Goal: Task Accomplishment & Management: Complete application form

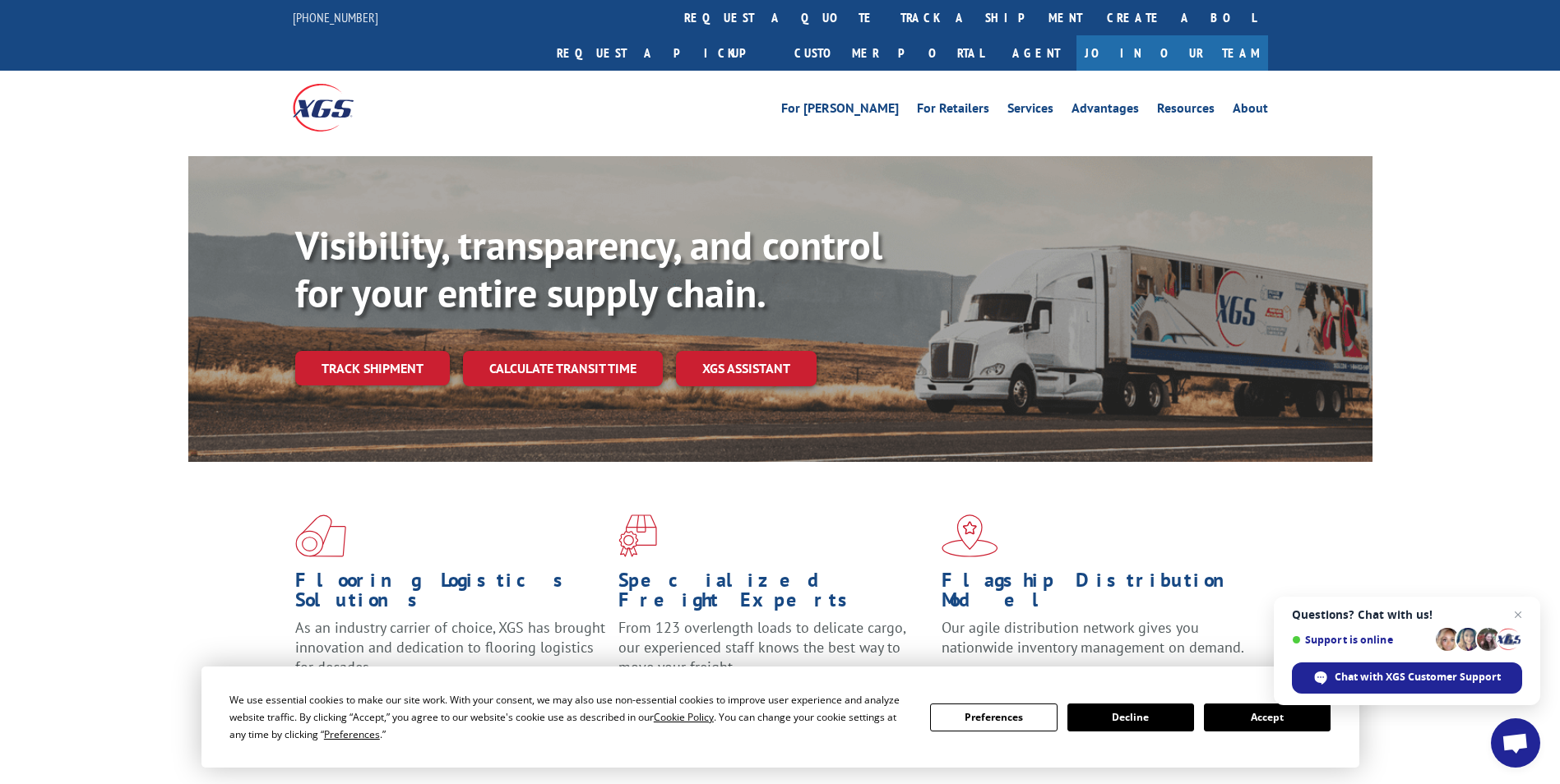
click at [1195, 35] on link "Join Our Team" at bounding box center [1172, 52] width 192 height 35
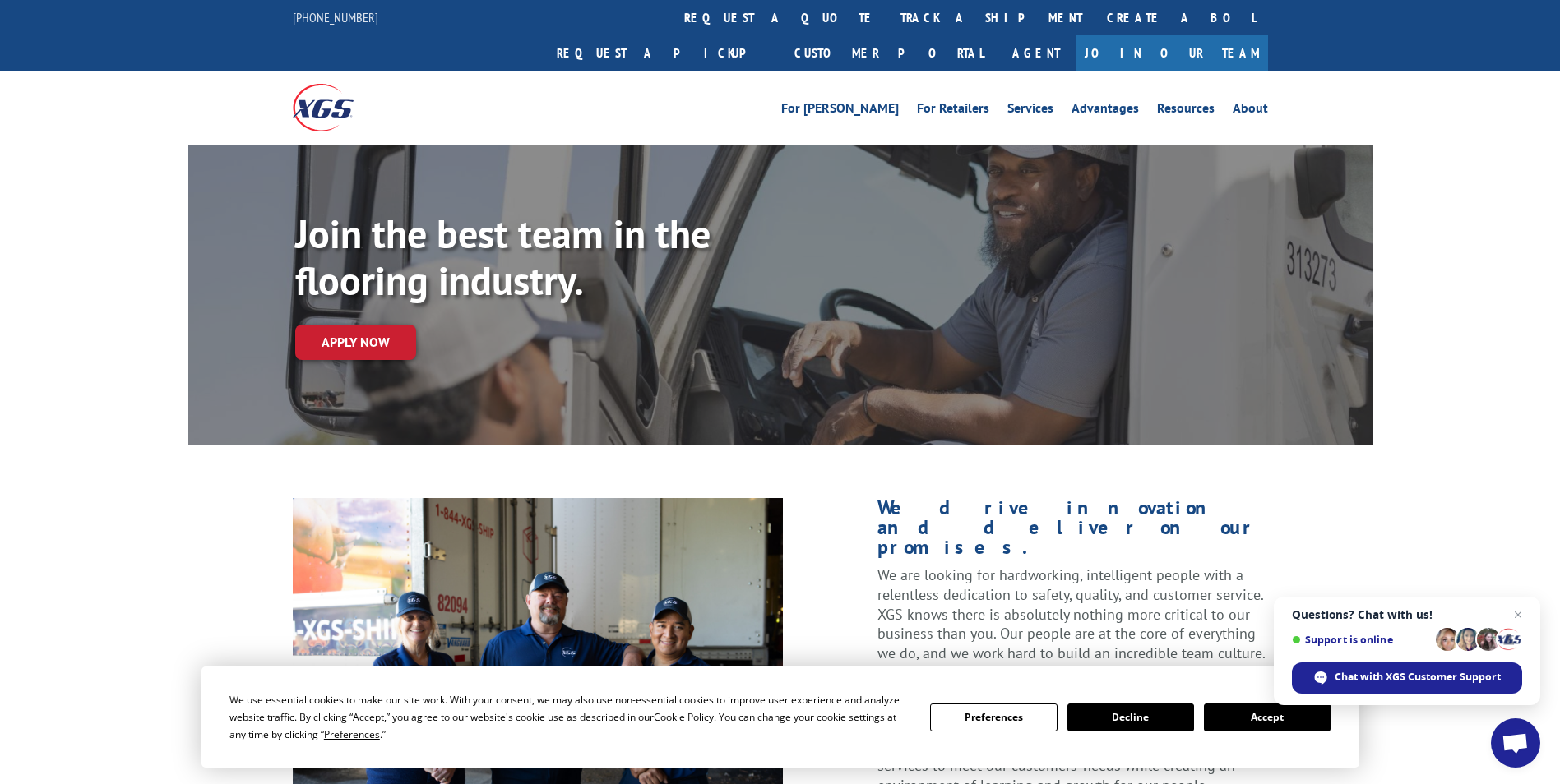
click at [1251, 720] on button "Accept" at bounding box center [1267, 717] width 127 height 28
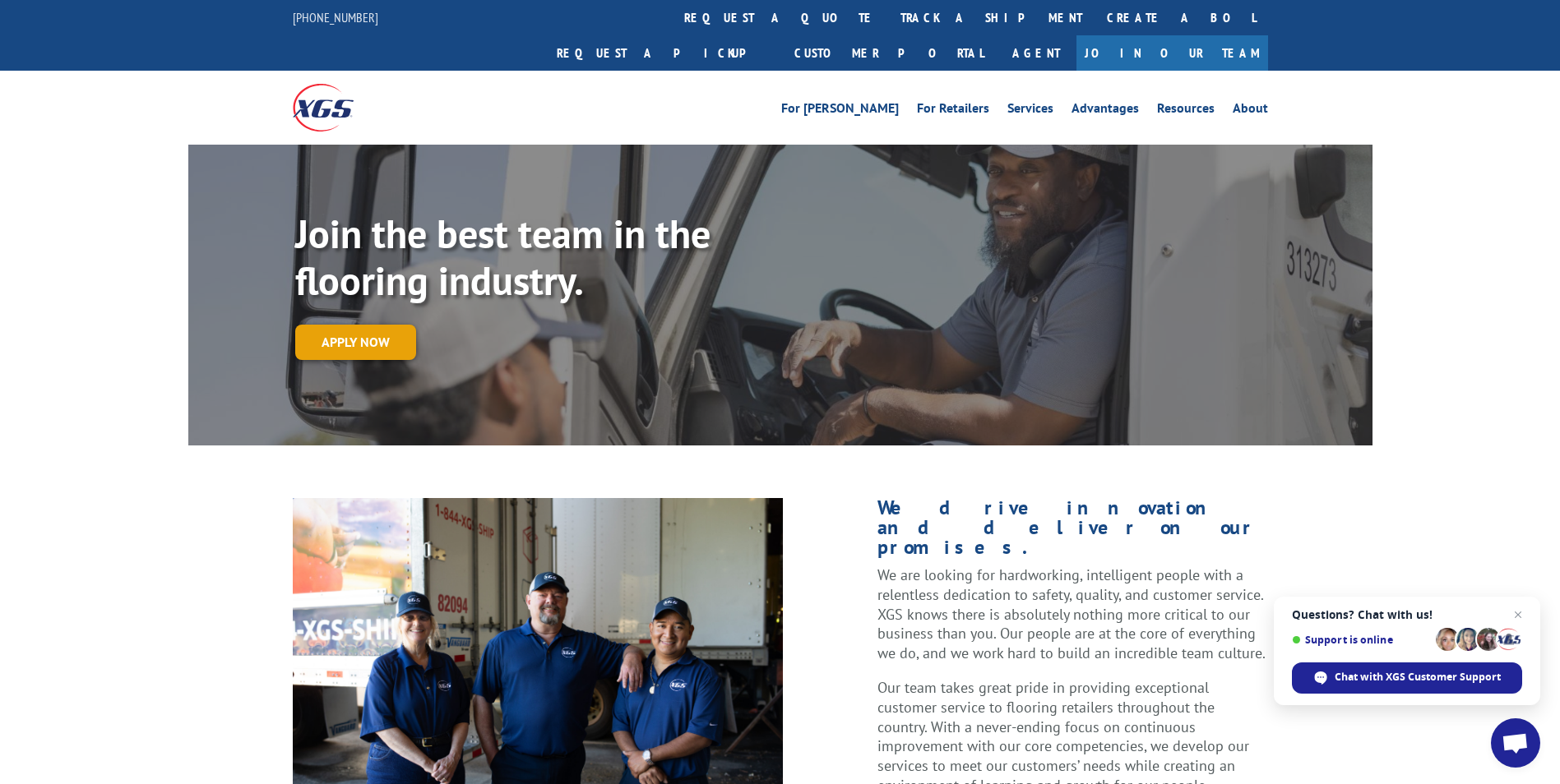
click at [376, 325] on link "Apply now" at bounding box center [355, 342] width 121 height 35
click at [1036, 325] on div "Apply now" at bounding box center [834, 342] width 1078 height 35
